Goal: Find specific page/section: Find specific page/section

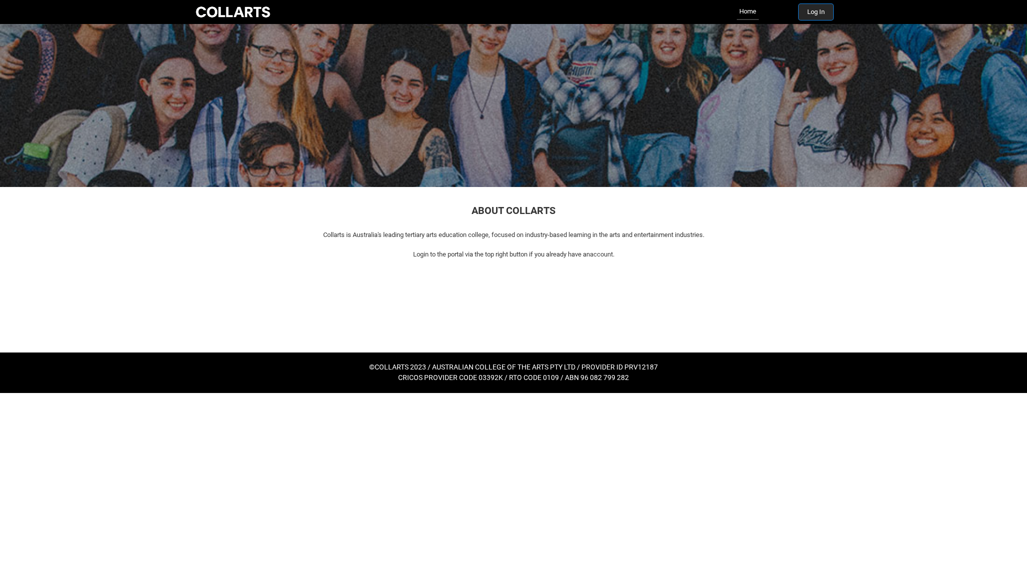
click at [806, 19] on button "Log In" at bounding box center [816, 12] width 34 height 16
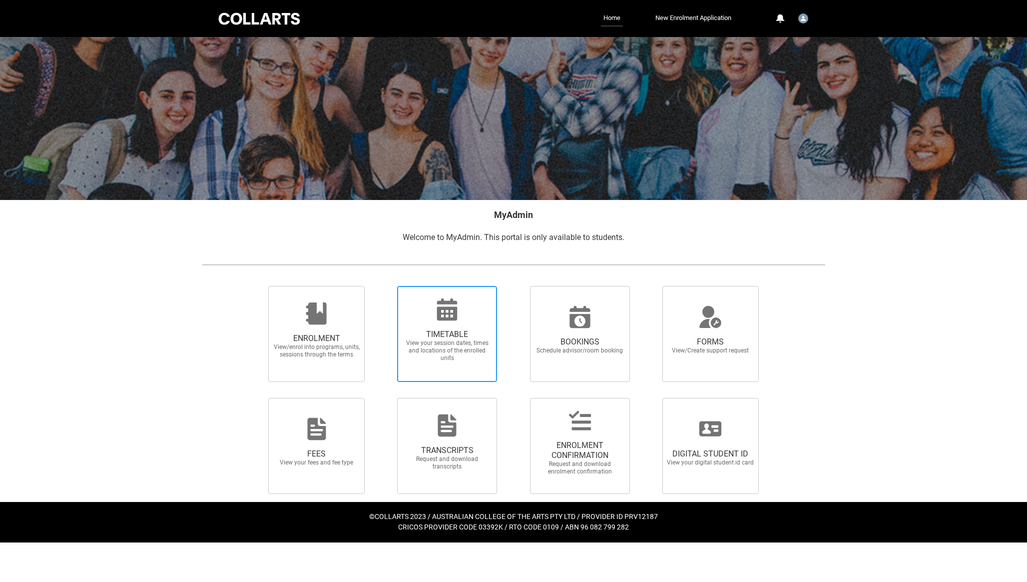
click at [455, 332] on span "TIMETABLE" at bounding box center [447, 334] width 88 height 10
click at [385, 286] on input "TIMETABLE View your session dates, times and locations of the enrolled units" at bounding box center [384, 285] width 0 height 0
radio input "true"
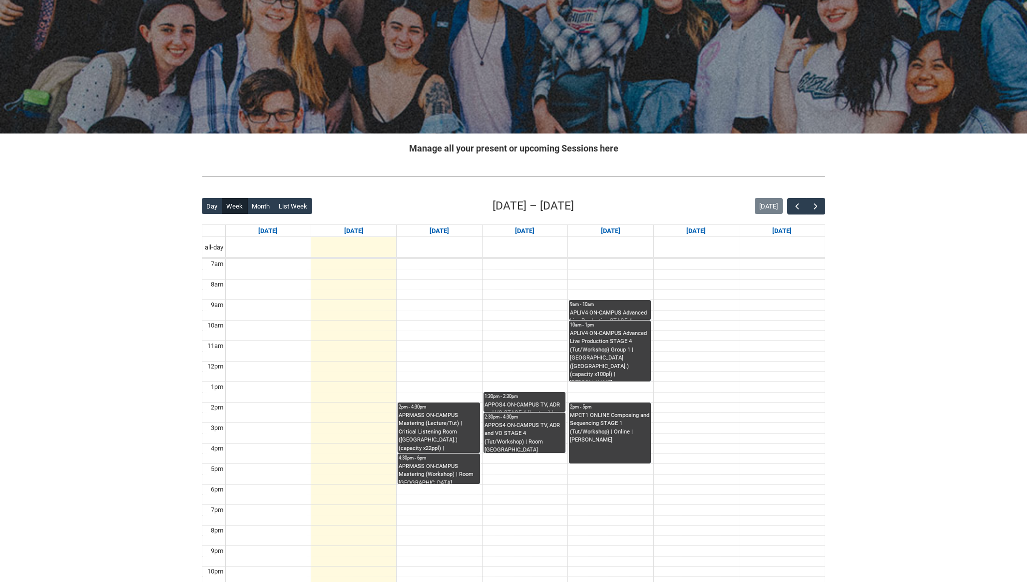
scroll to position [84, 0]
